Goal: Find contact information: Find contact information

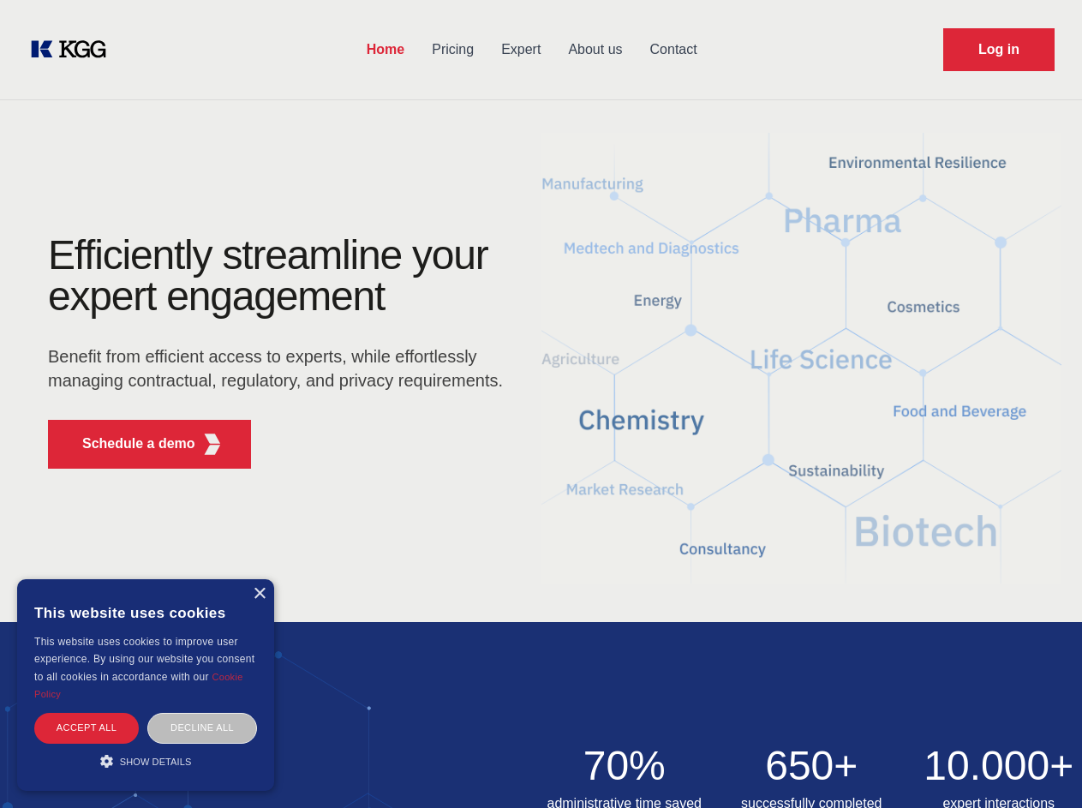
click at [541, 404] on div "Efficiently streamline your expert engagement Benefit from efficient access to …" at bounding box center [281, 359] width 521 height 248
click at [129, 444] on p "Schedule a demo" at bounding box center [138, 443] width 113 height 21
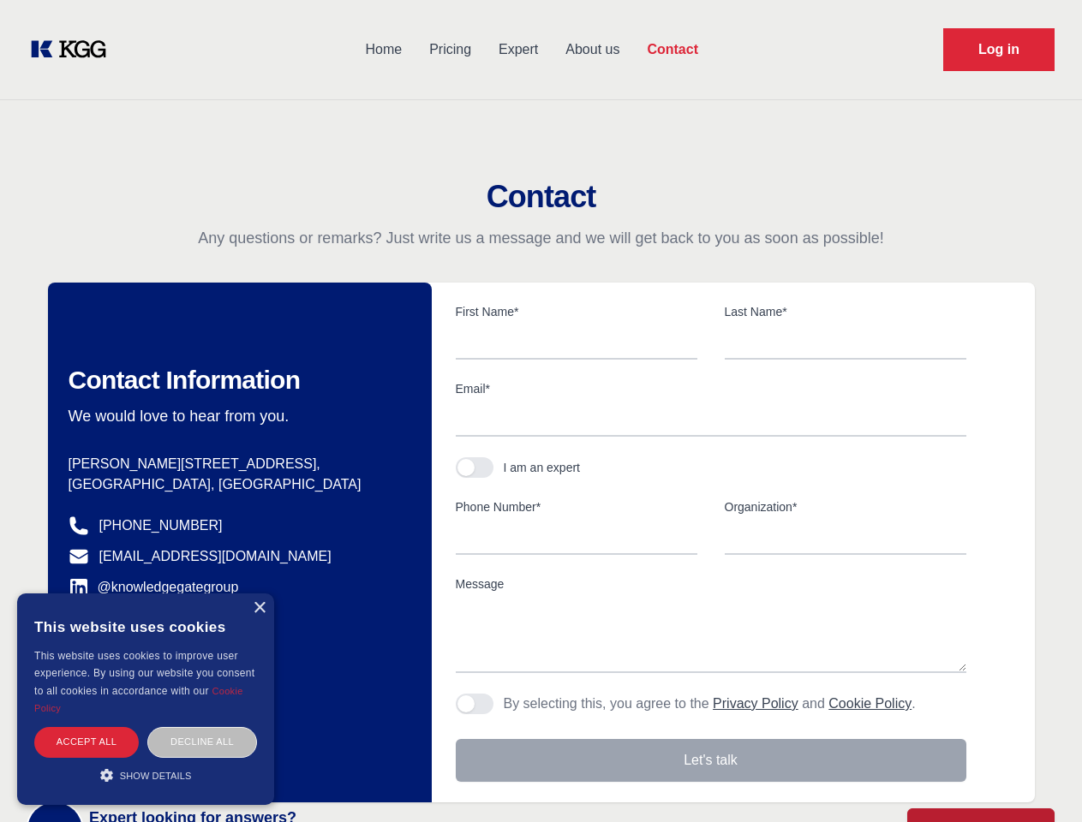
click at [259, 594] on div "× This website uses cookies This website uses cookies to improve user experienc…" at bounding box center [145, 700] width 257 height 212
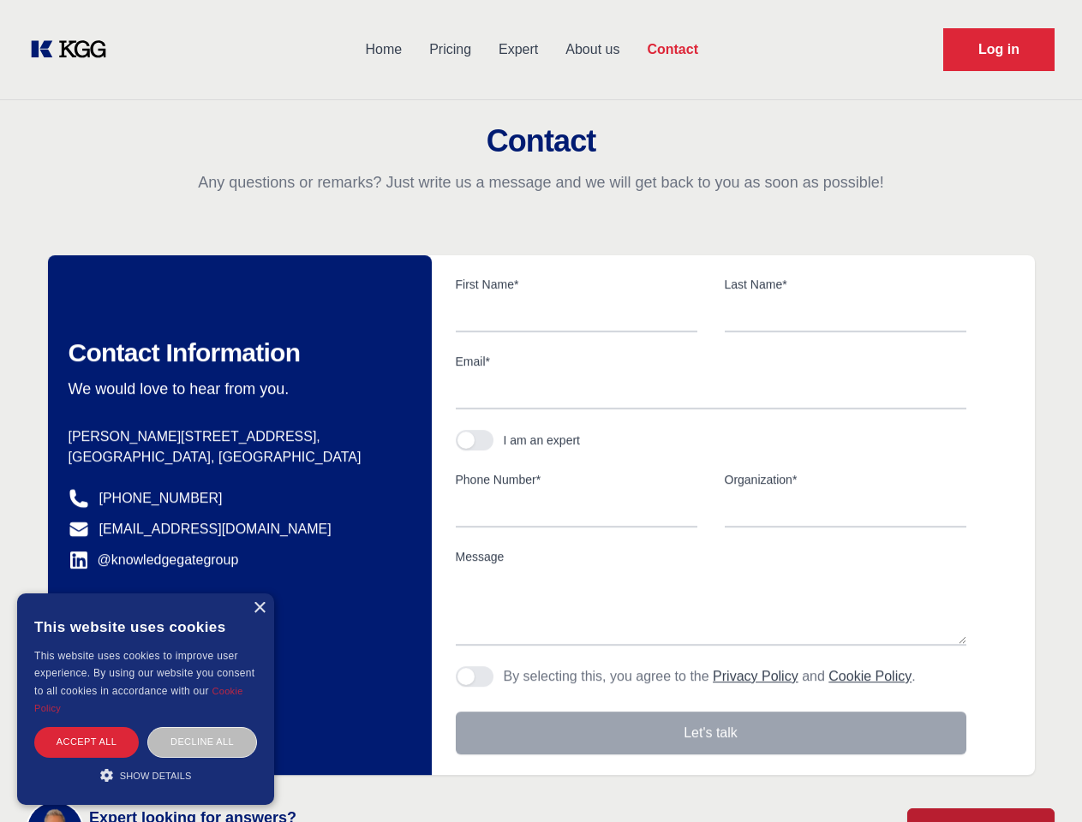
click at [87, 727] on div "Accept all" at bounding box center [86, 742] width 105 height 30
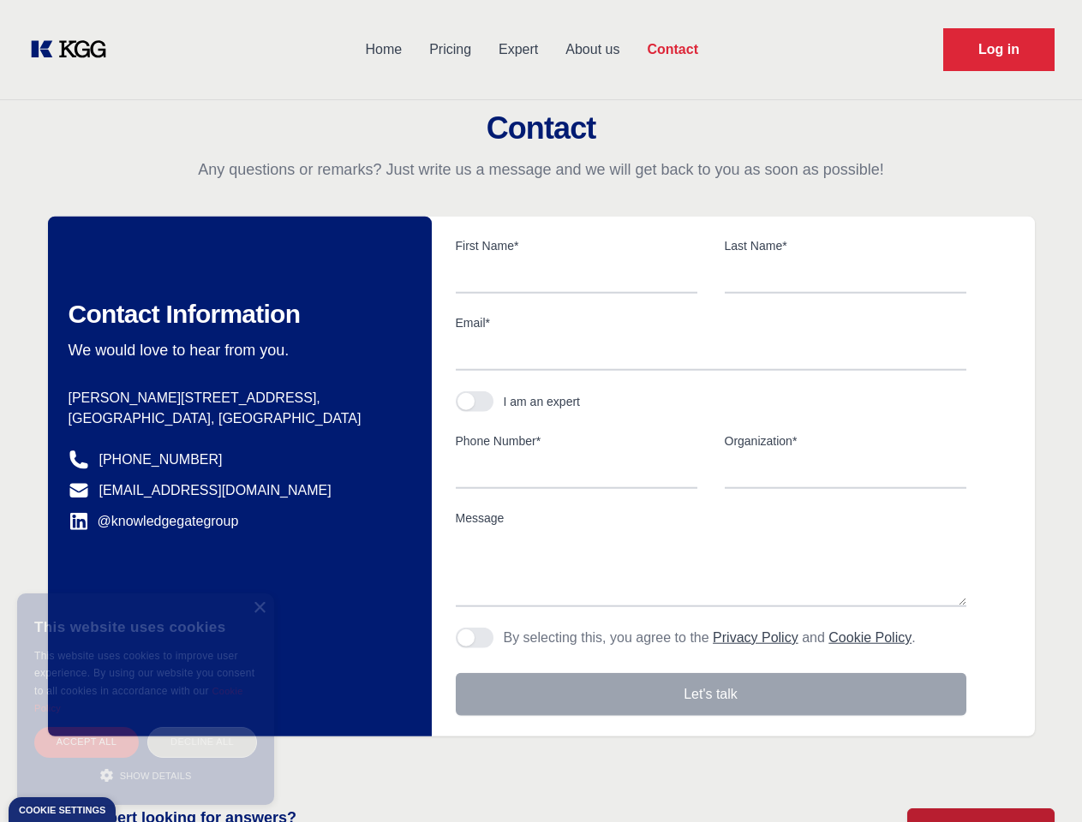
click at [202, 727] on div "Decline all" at bounding box center [202, 742] width 110 height 30
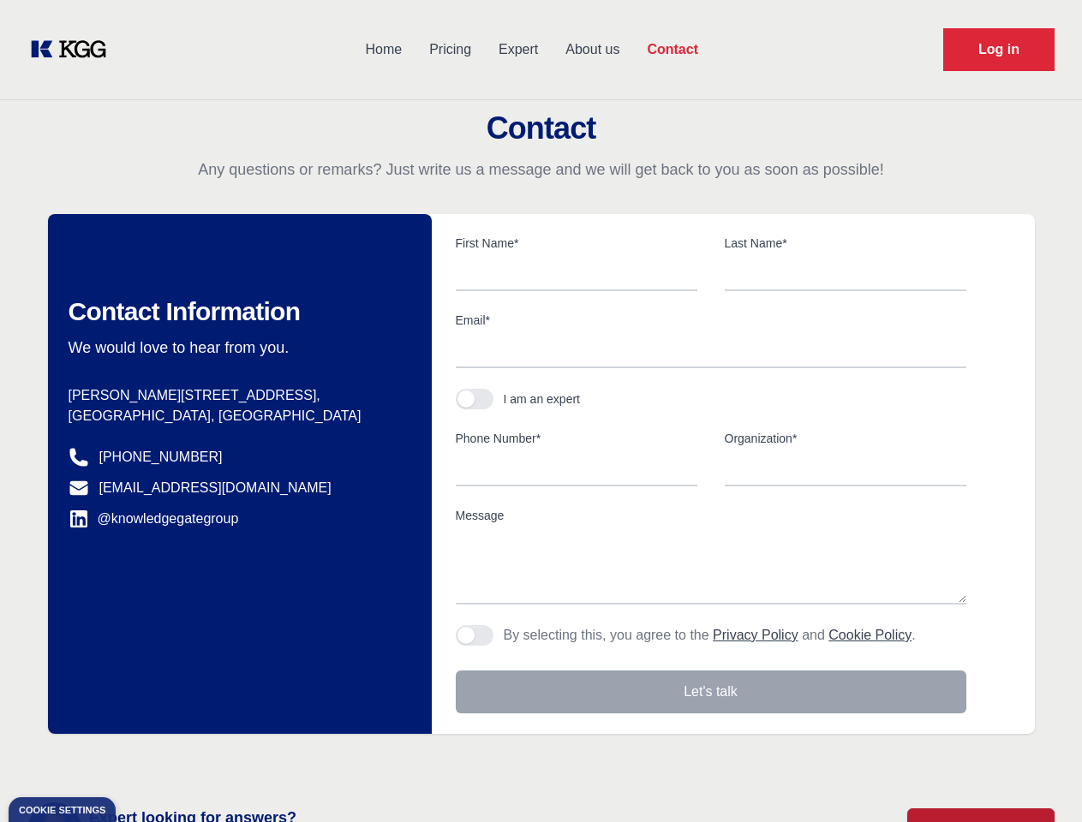
click at [146, 761] on main "Contact Any questions or remarks? Just write us a message and we will get back …" at bounding box center [541, 446] width 1082 height 892
